Goal: Find specific page/section: Find specific page/section

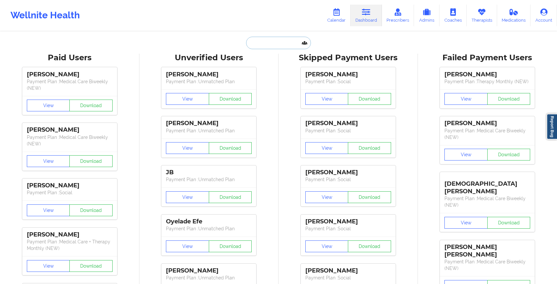
click at [253, 44] on input "text" at bounding box center [278, 43] width 65 height 12
paste input "[URL][DOMAIN_NAME]"
type input "[URL][DOMAIN_NAME]"
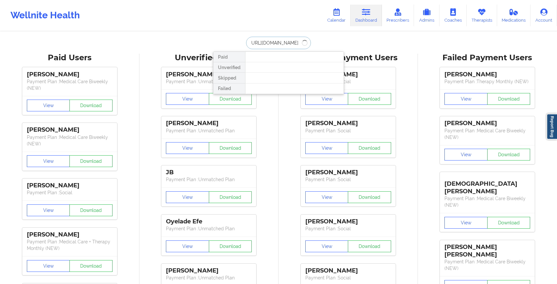
click at [253, 44] on input "[URL][DOMAIN_NAME]" at bounding box center [278, 43] width 65 height 12
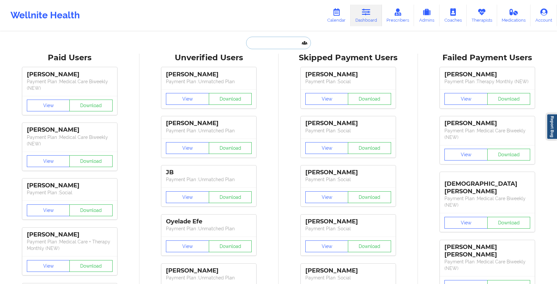
scroll to position [0, 0]
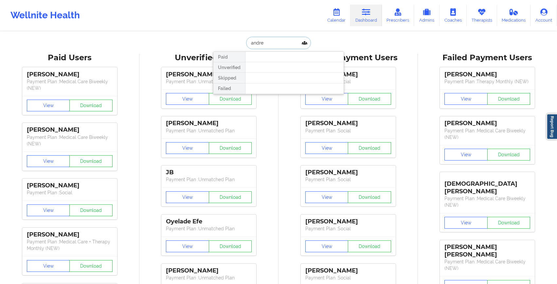
type input "[PERSON_NAME]"
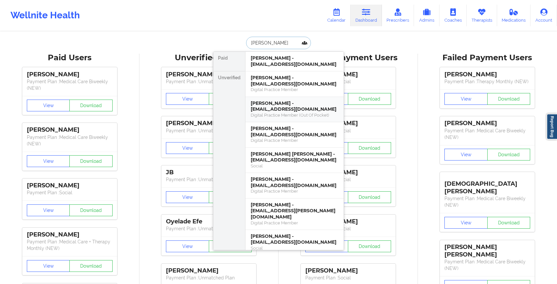
click at [291, 111] on div "[PERSON_NAME] - [EMAIL_ADDRESS][DOMAIN_NAME]" at bounding box center [295, 106] width 88 height 12
